Goal: Task Accomplishment & Management: Complete application form

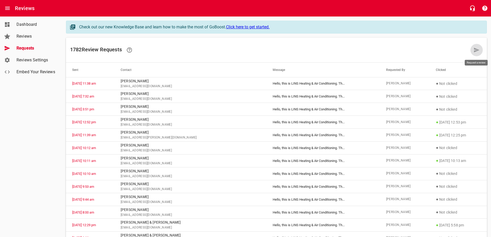
click at [475, 48] on icon at bounding box center [476, 50] width 5 height 5
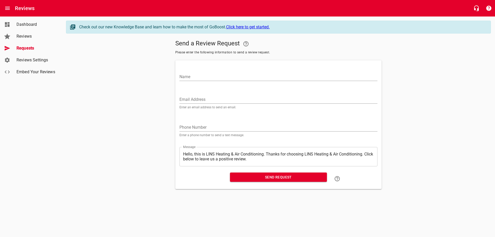
click at [210, 99] on input "Email Address" at bounding box center [279, 99] width 198 height 8
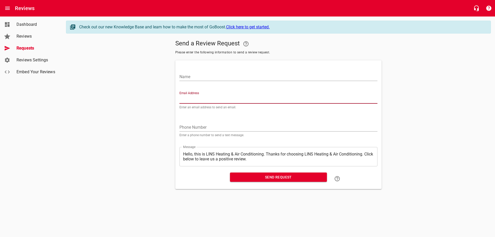
paste input "[EMAIL_ADDRESS][DOMAIN_NAME]"
type input "[EMAIL_ADDRESS][DOMAIN_NAME]"
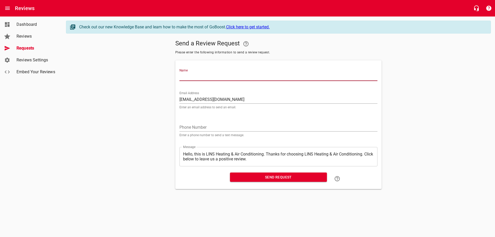
click at [217, 79] on input "Name" at bounding box center [279, 77] width 198 height 8
type input "[PERSON_NAME]"
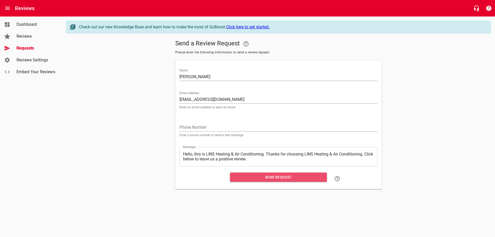
click at [270, 176] on span "Send Request" at bounding box center [278, 177] width 89 height 6
